Goal: Task Accomplishment & Management: Manage account settings

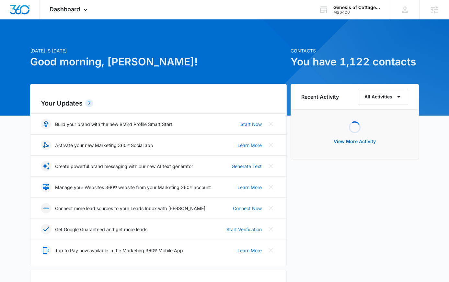
scroll to position [1, 0]
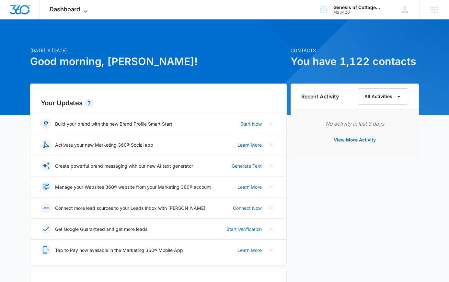
click at [85, 9] on icon at bounding box center [86, 11] width 8 height 8
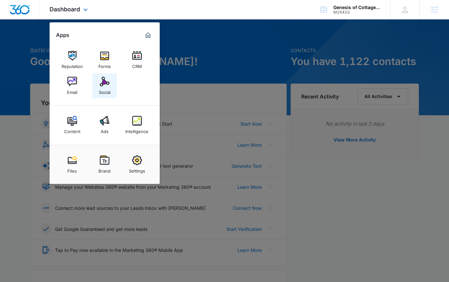
click at [107, 81] on img at bounding box center [105, 82] width 10 height 10
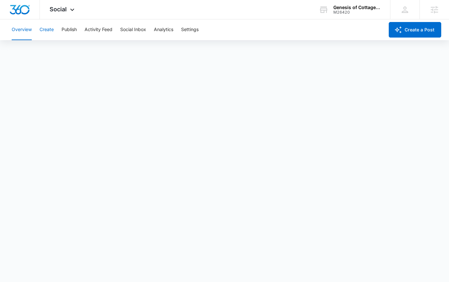
click at [53, 29] on button "Create" at bounding box center [47, 29] width 14 height 21
click at [66, 51] on button "Approvals" at bounding box center [64, 50] width 22 height 18
click at [31, 47] on button "Content Library" at bounding box center [28, 50] width 33 height 18
click at [58, 49] on button "Approvals" at bounding box center [64, 50] width 22 height 18
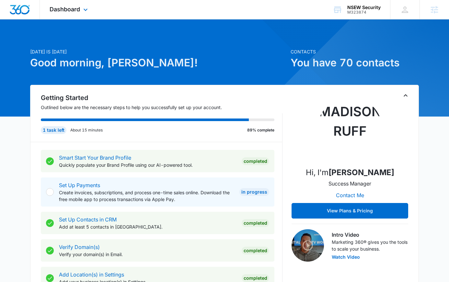
click at [70, 13] on div "Dashboard Apps Reputation Websites Forms CRM Email Social Shop Content Ads Inte…" at bounding box center [69, 9] width 59 height 19
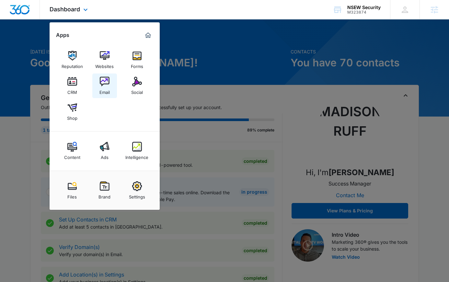
click at [107, 79] on img at bounding box center [105, 82] width 10 height 10
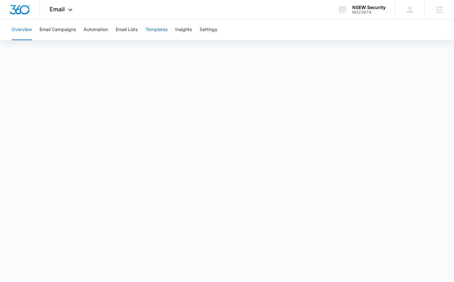
click at [155, 30] on button "Templates" at bounding box center [157, 29] width 22 height 21
